Goal: Register for event/course

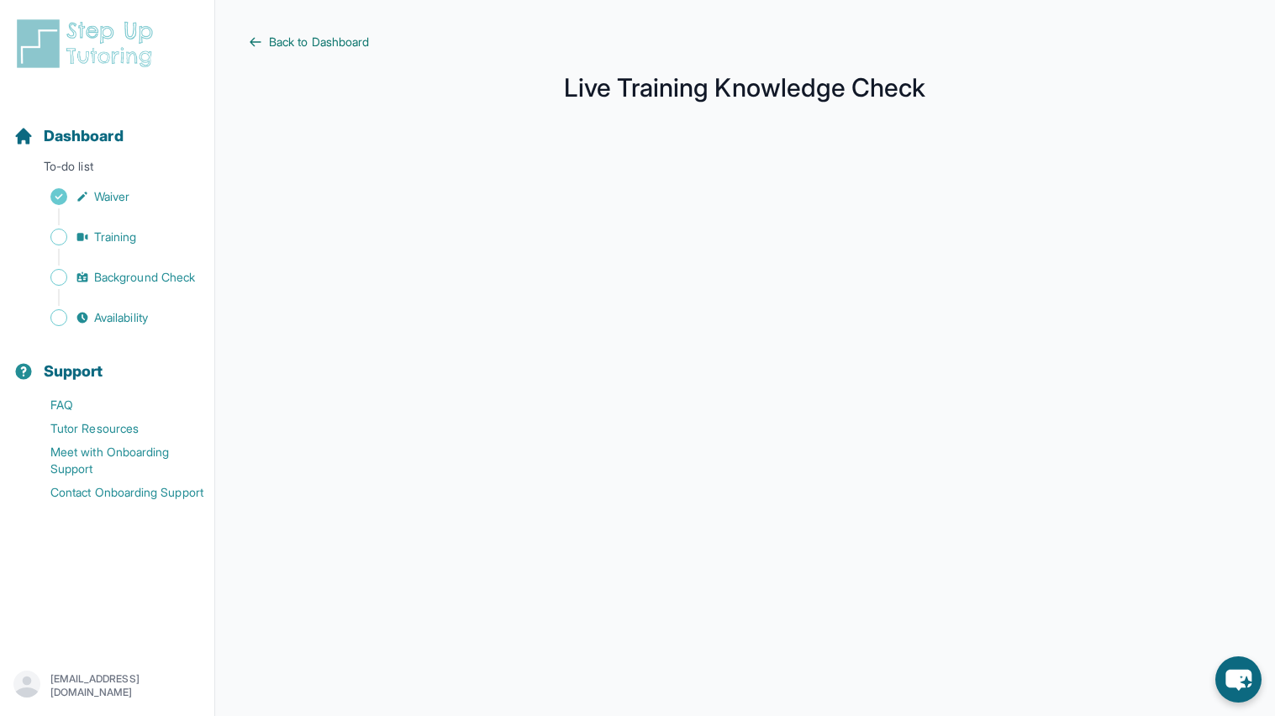
click at [278, 40] on span "Back to Dashboard" at bounding box center [319, 42] width 100 height 17
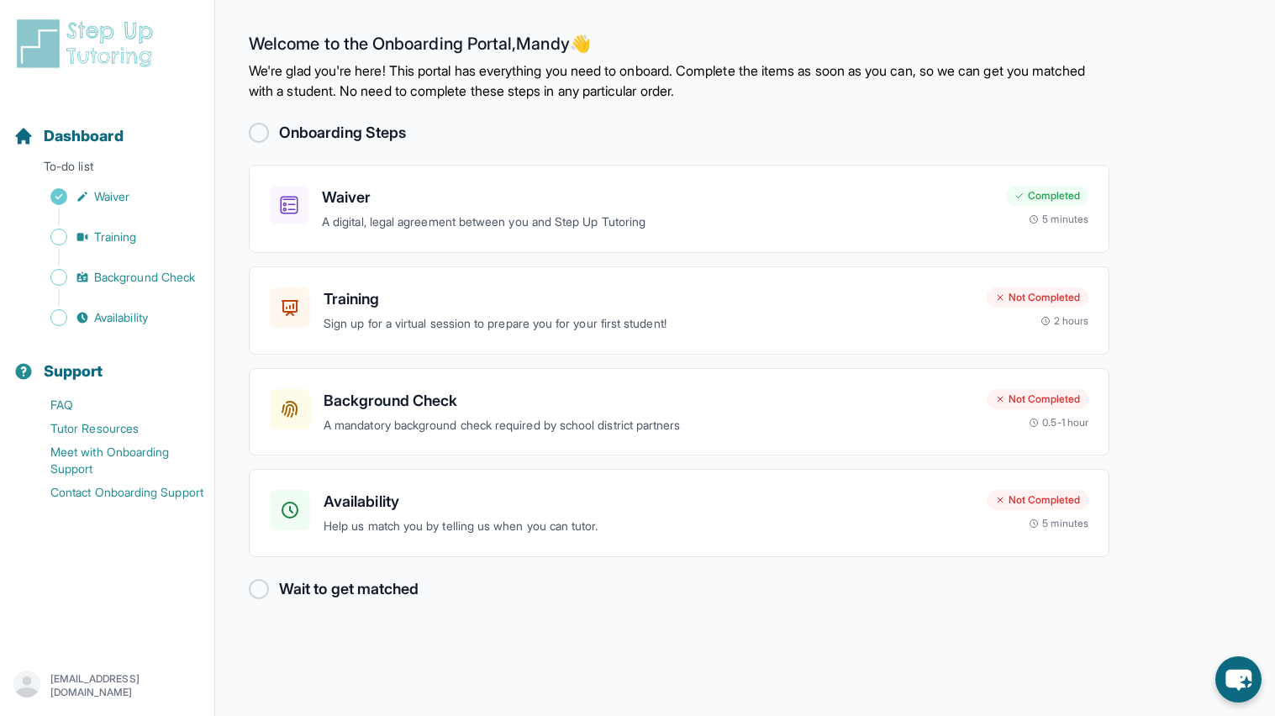
click at [851, 330] on p "Sign up for a virtual session to prepare you for your first student!" at bounding box center [649, 323] width 650 height 19
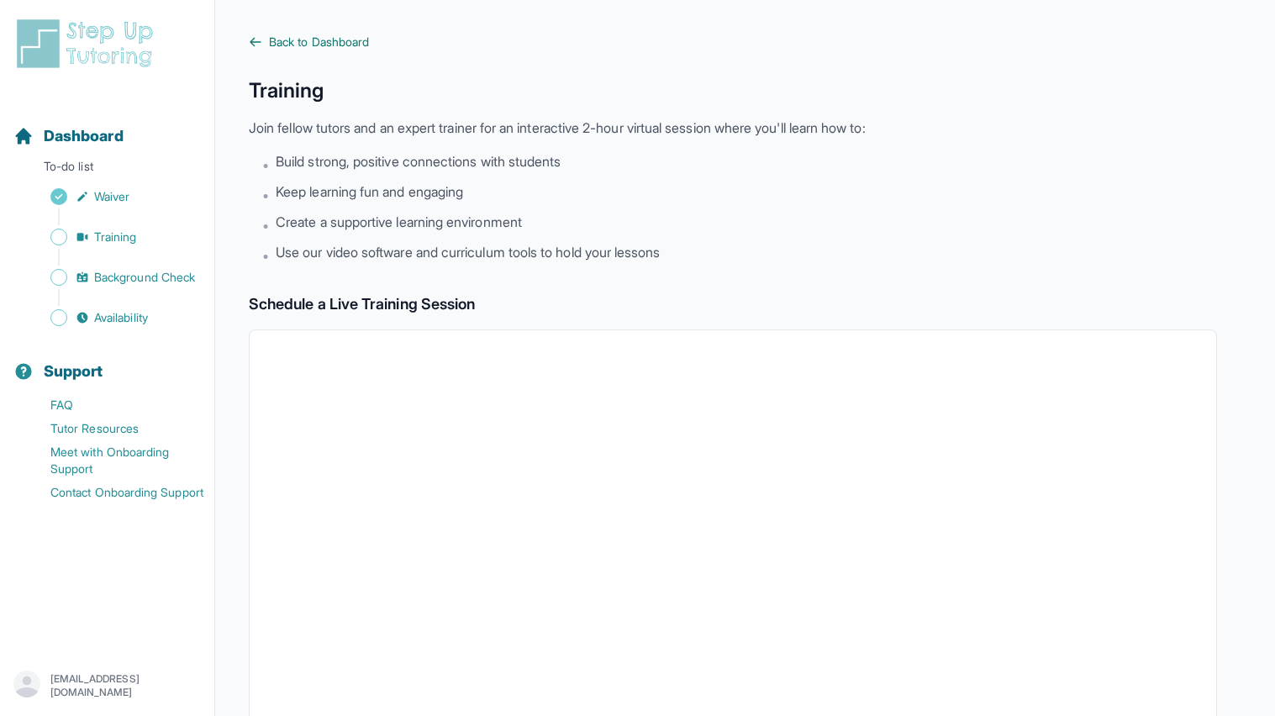
click at [261, 44] on icon at bounding box center [255, 41] width 13 height 13
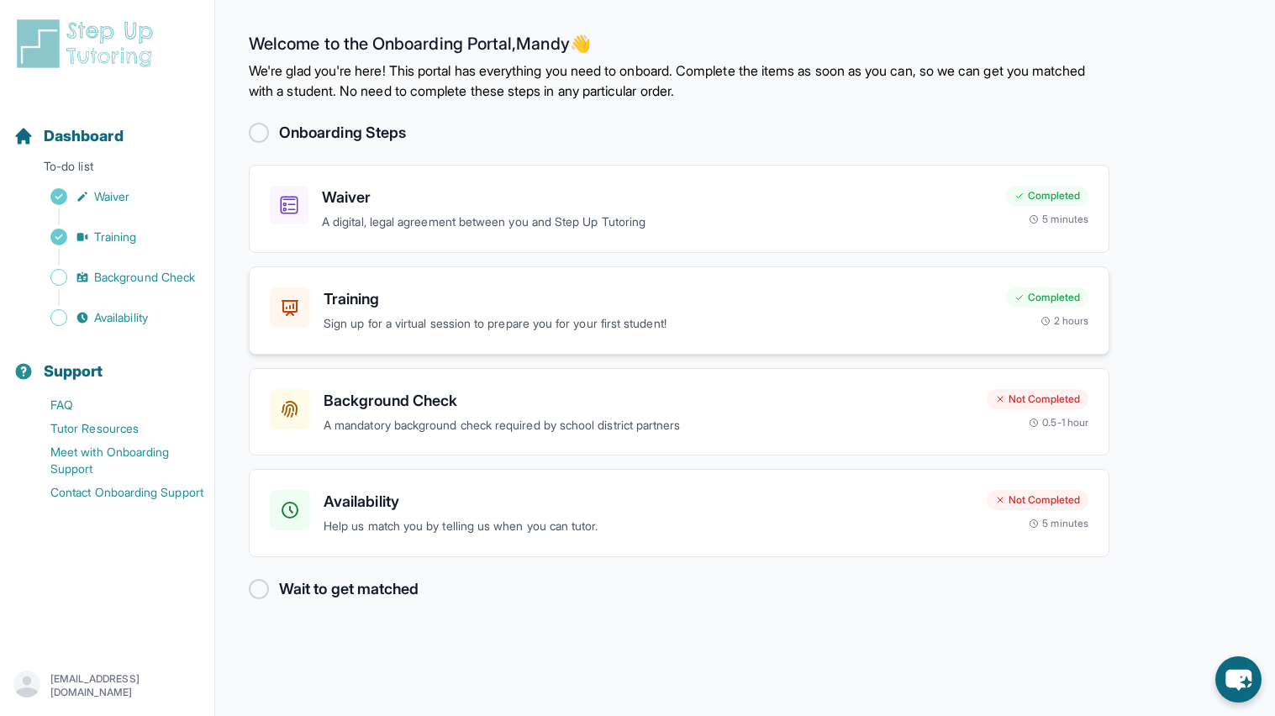
click at [691, 316] on p "Sign up for a virtual session to prepare you for your first student!" at bounding box center [658, 323] width 669 height 19
